Goal: Communication & Community: Answer question/provide support

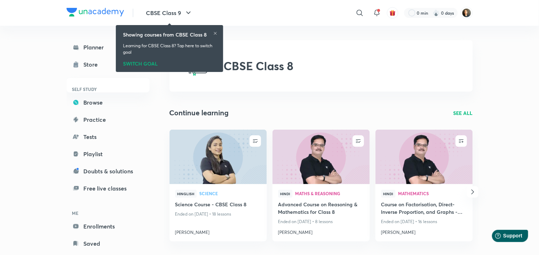
click at [130, 65] on div "SWITCH GOAL" at bounding box center [169, 62] width 93 height 8
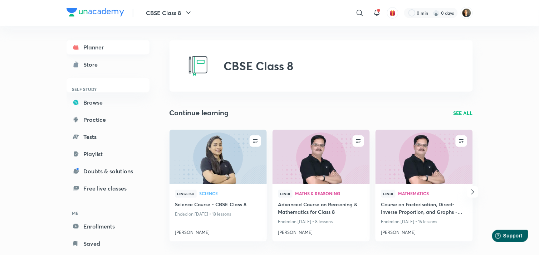
click at [95, 47] on link "Planner" at bounding box center [108, 47] width 83 height 14
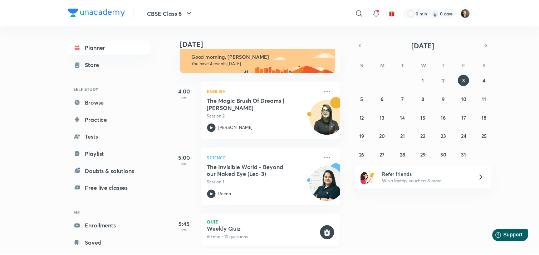
scroll to position [6, 0]
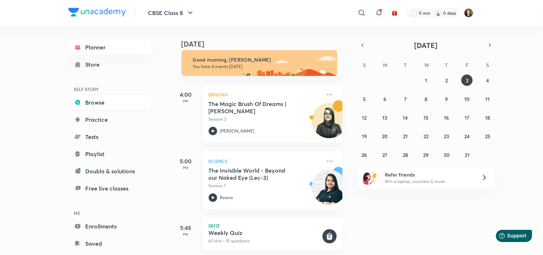
click at [92, 100] on link "Browse" at bounding box center [109, 102] width 83 height 14
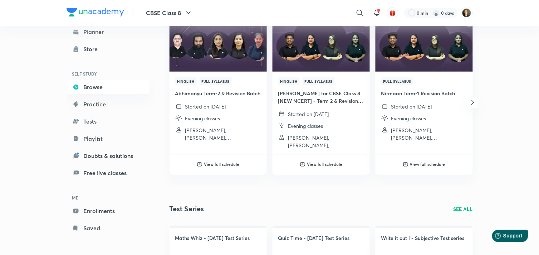
scroll to position [747, 0]
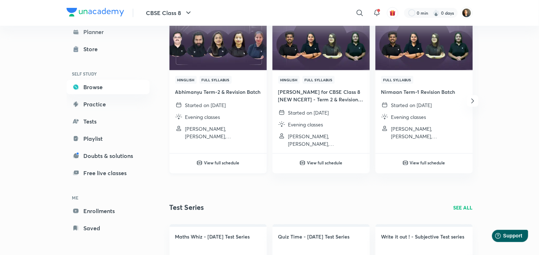
click at [197, 91] on h4 "Abhimanyu Term-2 & Revision Batch" at bounding box center [218, 92] width 86 height 8
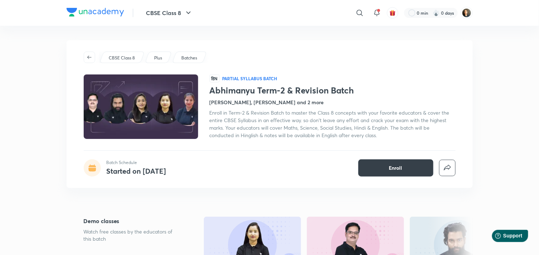
click at [394, 159] on button "Enroll" at bounding box center [396, 167] width 75 height 17
click at [87, 59] on icon "button" at bounding box center [90, 57] width 6 height 6
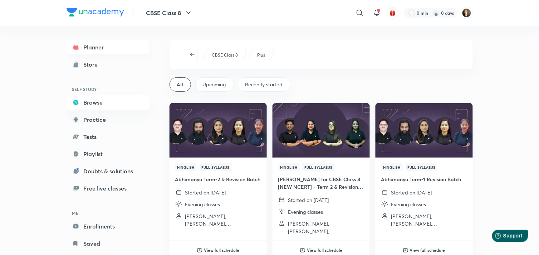
click at [98, 48] on link "Planner" at bounding box center [108, 47] width 83 height 14
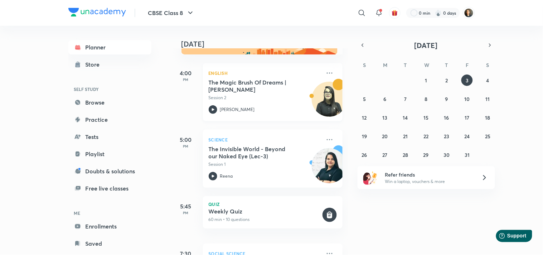
scroll to position [40, 0]
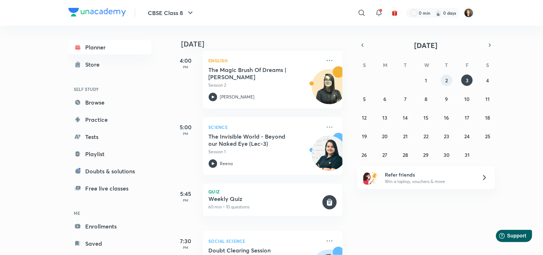
click at [443, 78] on button "2" at bounding box center [446, 79] width 11 height 11
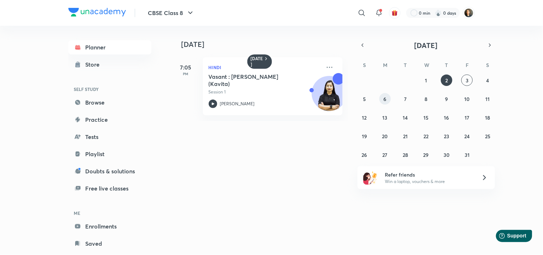
click at [388, 99] on button "6" at bounding box center [384, 98] width 11 height 11
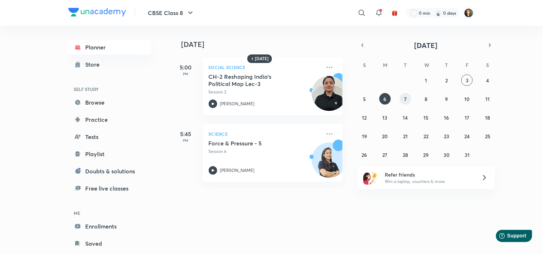
click at [408, 100] on button "7" at bounding box center [405, 98] width 11 height 11
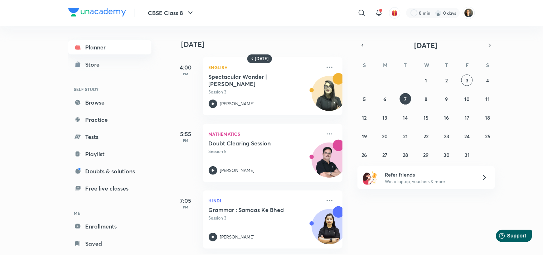
click at [93, 48] on link "Planner" at bounding box center [109, 47] width 83 height 14
click at [404, 99] on abbr "7" at bounding box center [405, 99] width 3 height 7
click at [465, 81] on button "3" at bounding box center [466, 79] width 11 height 11
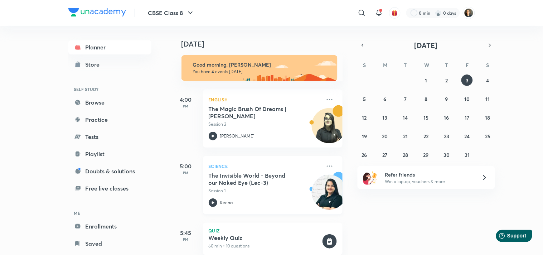
scroll to position [0, 0]
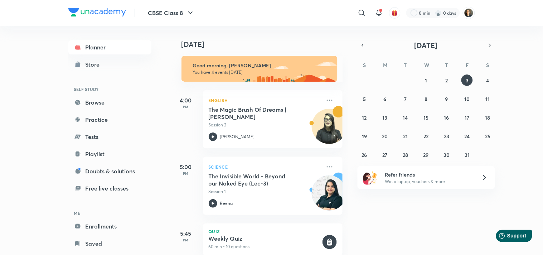
click at [269, 33] on div "Today" at bounding box center [260, 37] width 178 height 23
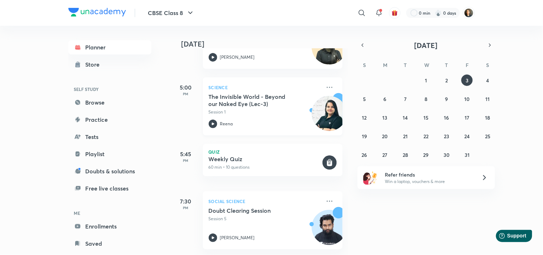
scroll to position [85, 0]
click at [96, 47] on link "Planner" at bounding box center [109, 47] width 83 height 14
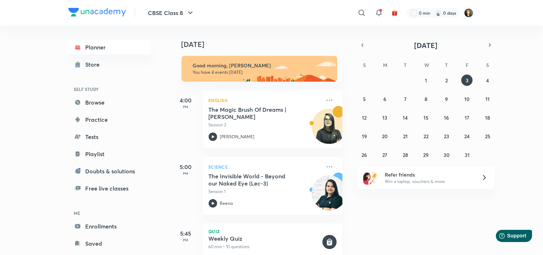
scroll to position [79, 0]
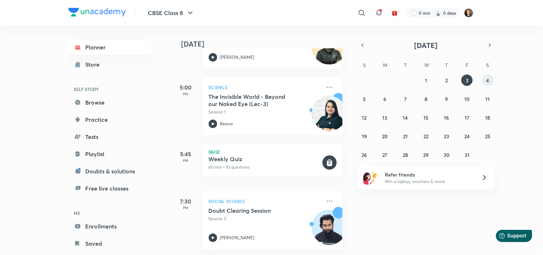
click at [488, 80] on abbr "4" at bounding box center [487, 80] width 3 height 7
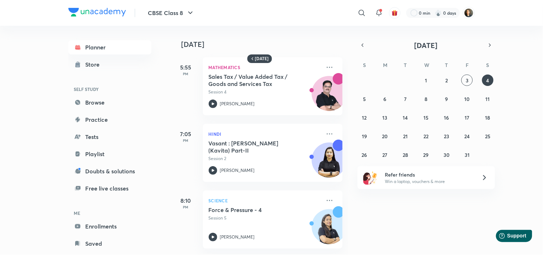
scroll to position [5, 0]
click at [386, 95] on button "6" at bounding box center [384, 98] width 11 height 11
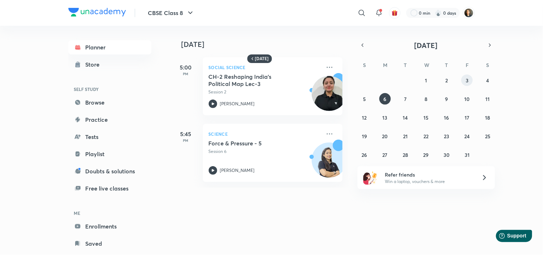
click at [467, 81] on abbr "3" at bounding box center [467, 80] width 3 height 7
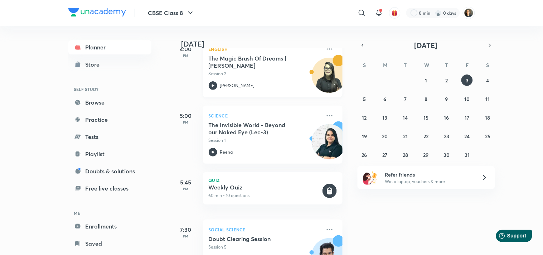
scroll to position [0, 0]
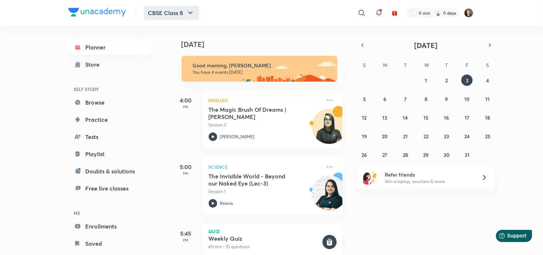
click at [194, 13] on icon "button" at bounding box center [190, 13] width 9 height 9
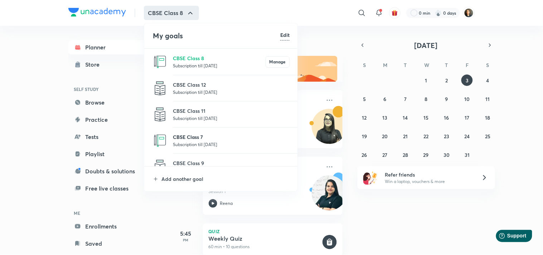
click at [178, 133] on p "CBSE Class 7" at bounding box center [231, 137] width 117 height 8
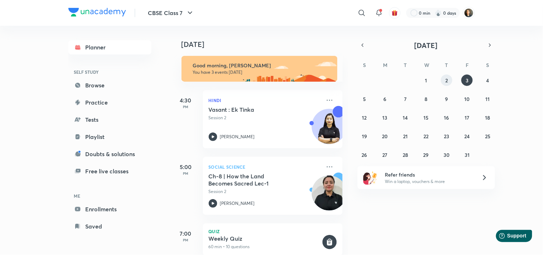
click at [446, 74] on button "2" at bounding box center [446, 79] width 11 height 11
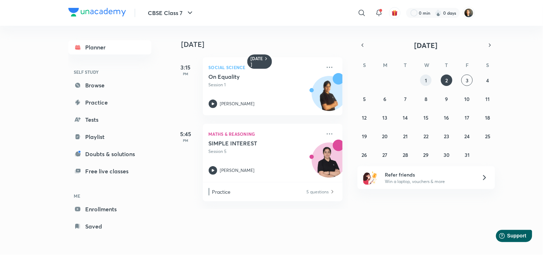
click at [427, 81] on button "1" at bounding box center [425, 79] width 11 height 11
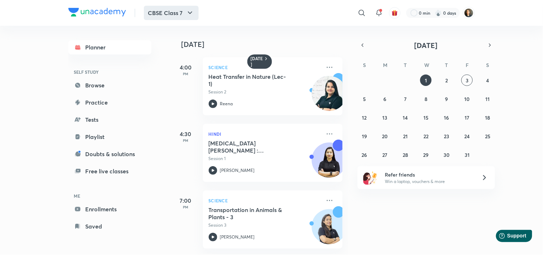
click at [190, 11] on icon "button" at bounding box center [190, 13] width 9 height 9
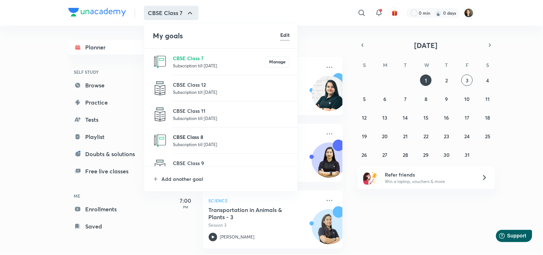
click at [190, 139] on p "CBSE Class 8" at bounding box center [231, 137] width 117 height 8
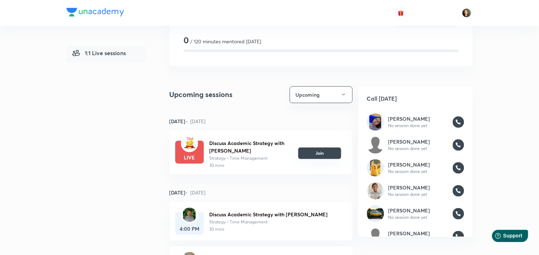
click at [319, 149] on button "Join" at bounding box center [319, 152] width 43 height 11
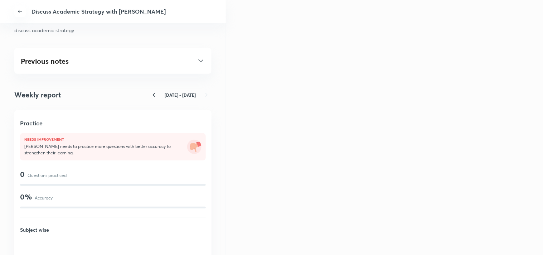
scroll to position [398, 0]
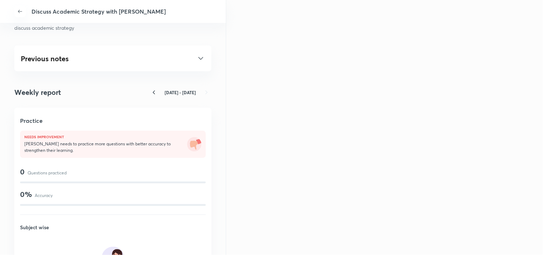
click at [196, 57] on icon at bounding box center [200, 58] width 9 height 9
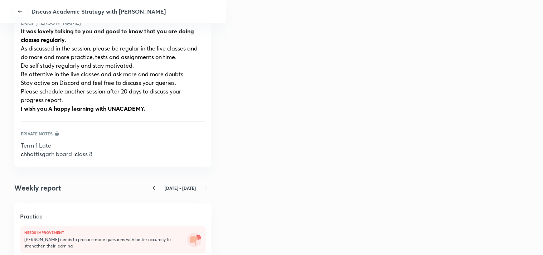
scroll to position [517, 0]
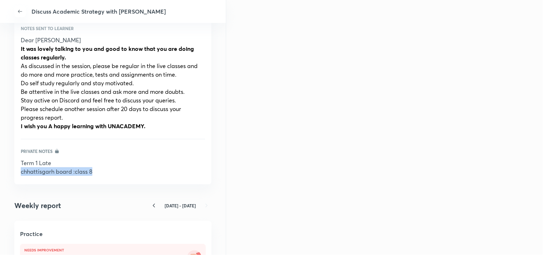
drag, startPoint x: 95, startPoint y: 174, endPoint x: 3, endPoint y: 175, distance: 92.0
click at [3, 175] on div "Discuss Academic Strategy with Ishant Discuss Academic Strategy with Ishant Cal…" at bounding box center [113, 127] width 226 height 255
copy p "c hhattisgarh board : c lass 8"
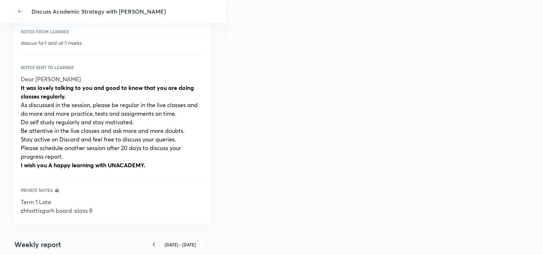
scroll to position [477, 0]
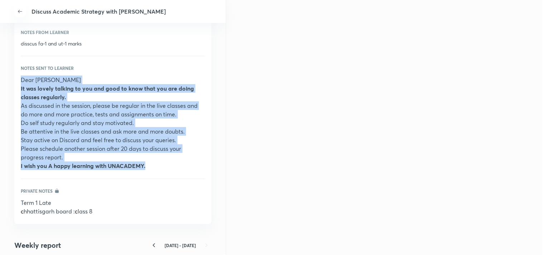
drag, startPoint x: 148, startPoint y: 167, endPoint x: 20, endPoint y: 77, distance: 156.2
click at [21, 77] on div "Dear Ishant It was lovely talking to you and good to know that you are doing cl…" at bounding box center [113, 123] width 184 height 94
copy div "Dear Ishant It was lovely talking to you and good to know that you are doing cl…"
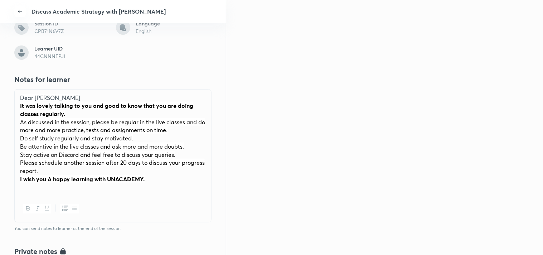
scroll to position [119, 0]
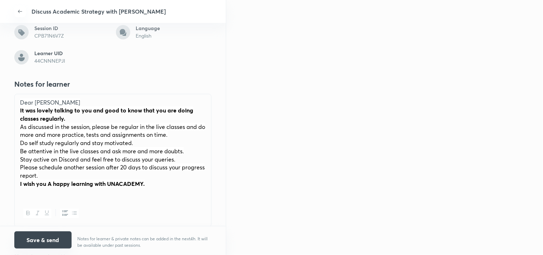
click at [34, 246] on button "Save & send" at bounding box center [42, 239] width 57 height 17
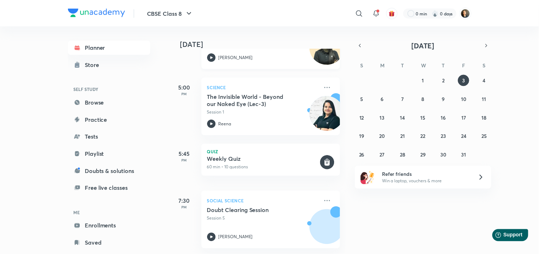
scroll to position [85, 0]
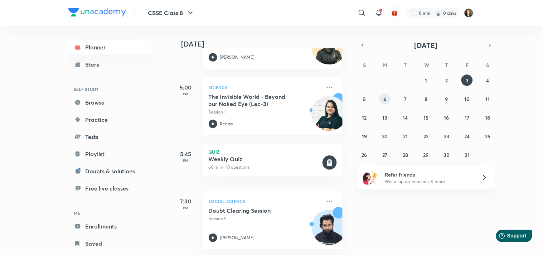
click at [386, 97] on abbr "6" at bounding box center [385, 99] width 3 height 7
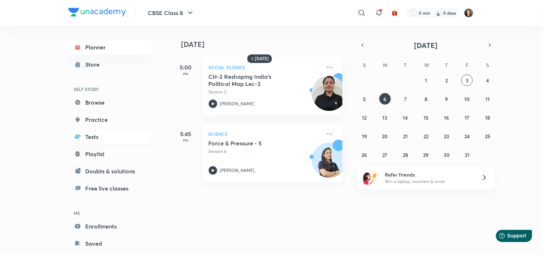
click at [94, 137] on link "Tests" at bounding box center [109, 137] width 83 height 14
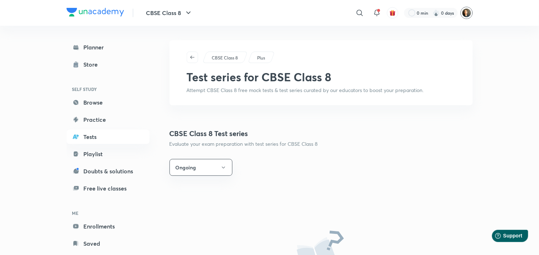
click at [469, 11] on img at bounding box center [467, 13] width 12 height 12
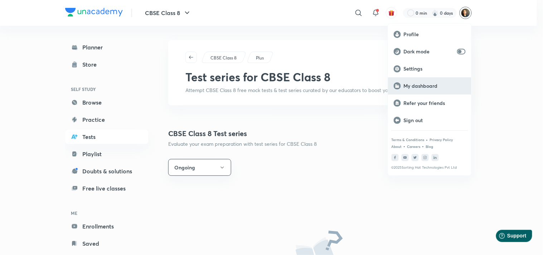
click at [428, 84] on p "My dashboard" at bounding box center [435, 86] width 62 height 6
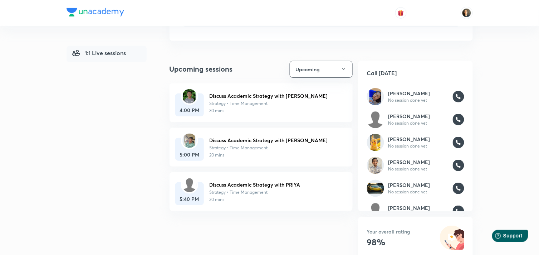
scroll to position [79, 0]
